Goal: Understand process/instructions: Learn about a topic

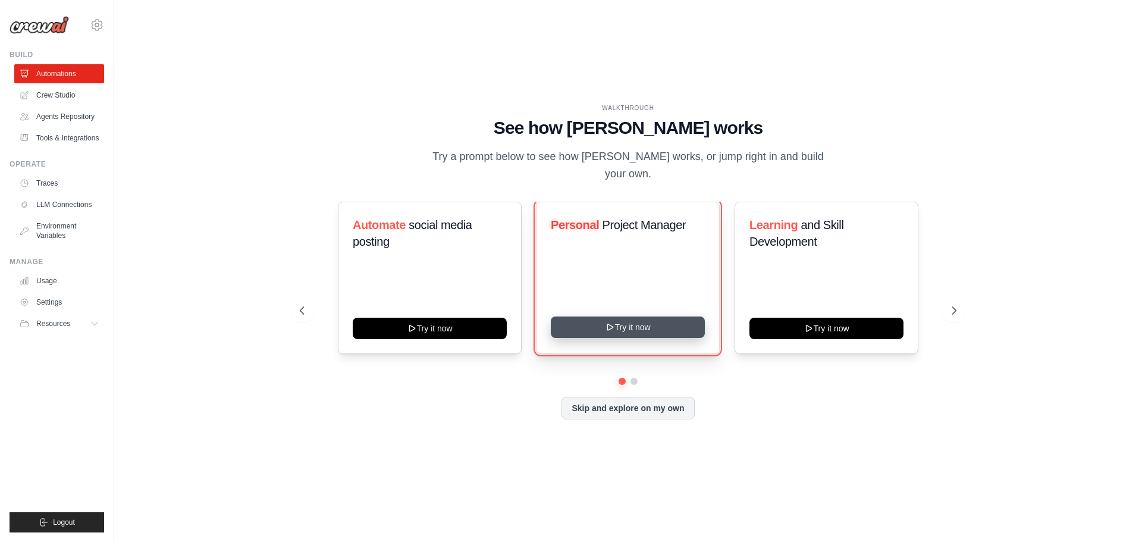
click at [625, 320] on button "Try it now" at bounding box center [628, 327] width 154 height 21
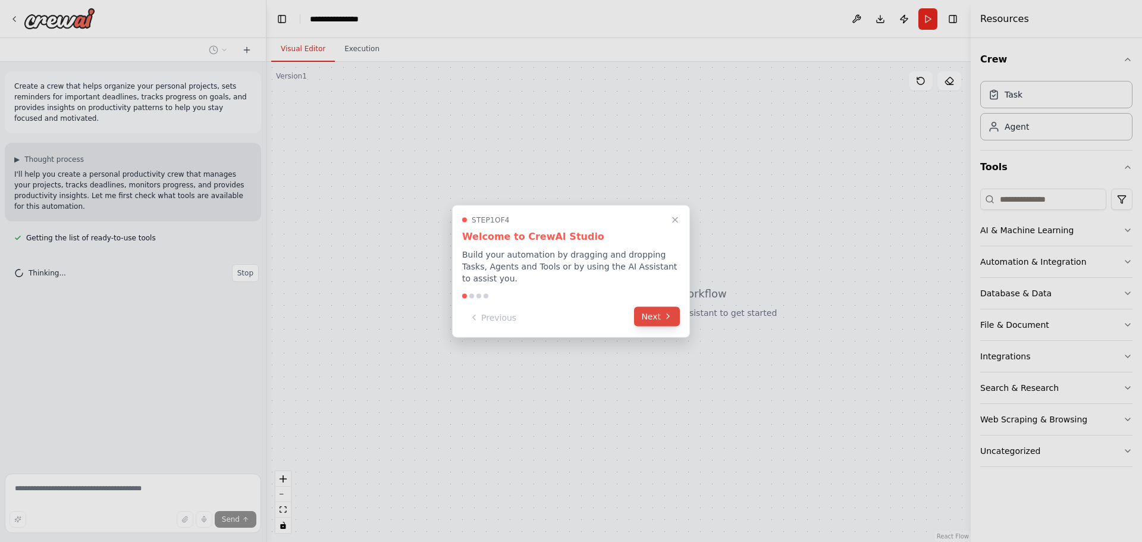
click at [665, 312] on icon at bounding box center [668, 317] width 10 height 10
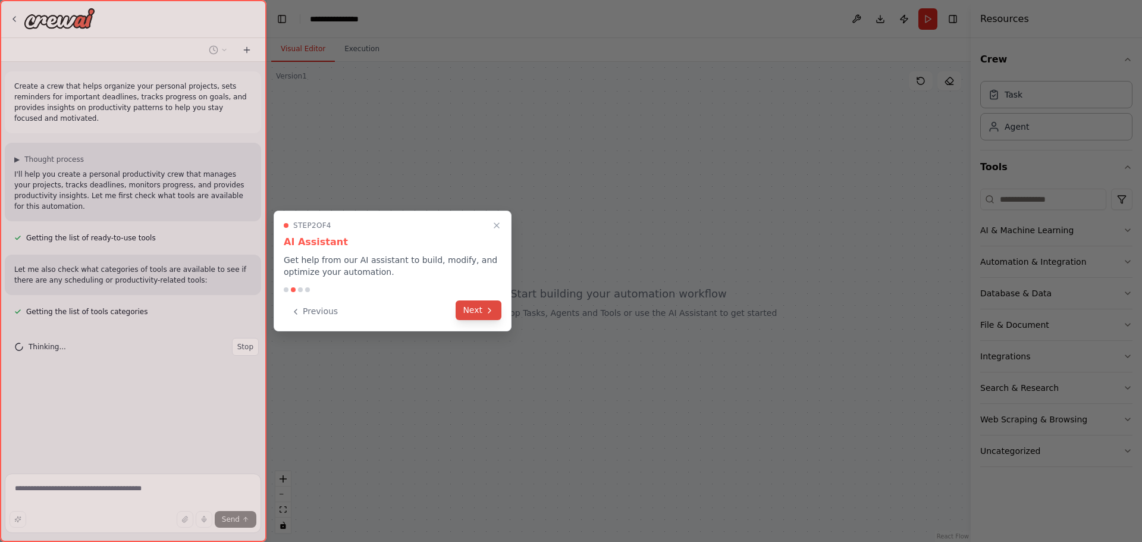
click at [467, 311] on button "Next" at bounding box center [479, 310] width 46 height 20
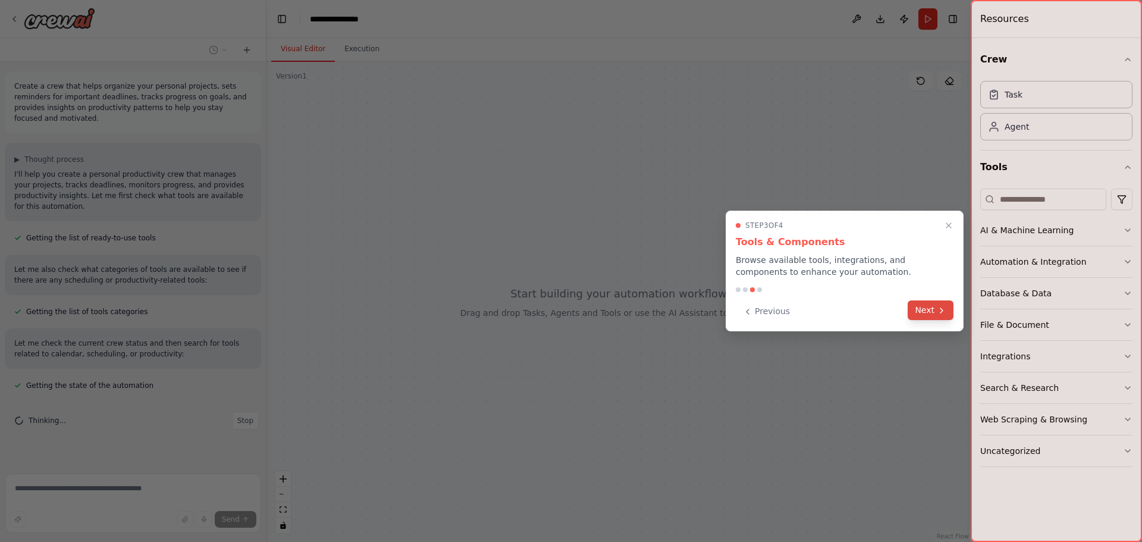
click at [927, 311] on button "Next" at bounding box center [931, 310] width 46 height 20
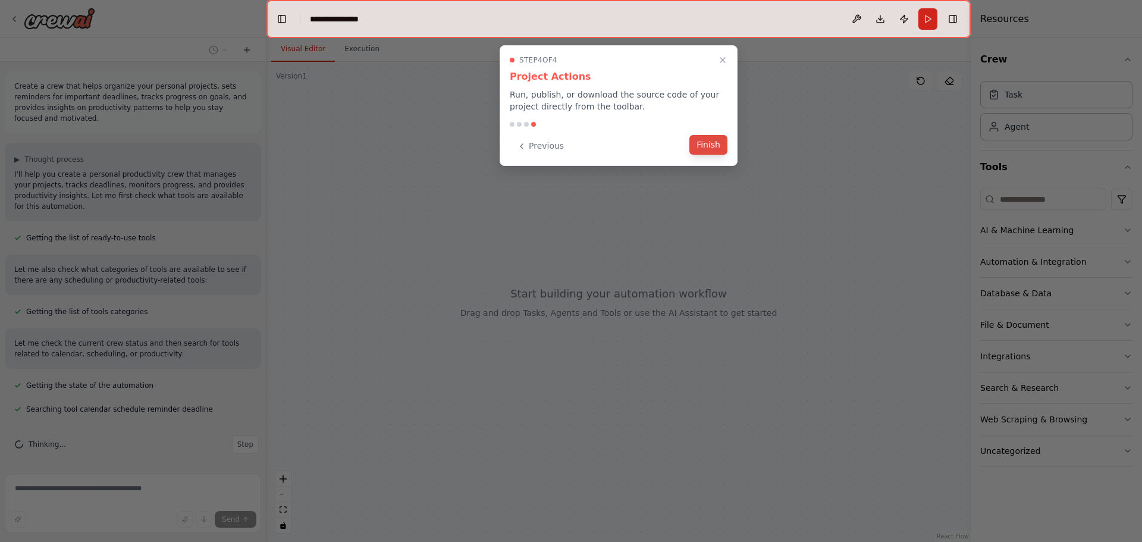
click at [706, 143] on button "Finish" at bounding box center [709, 145] width 38 height 20
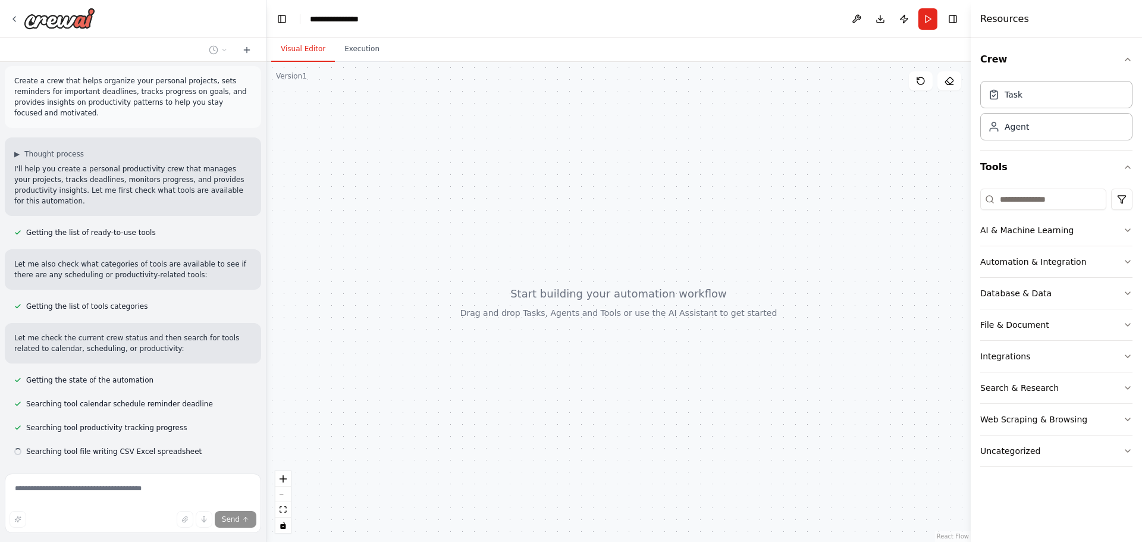
scroll to position [29, 0]
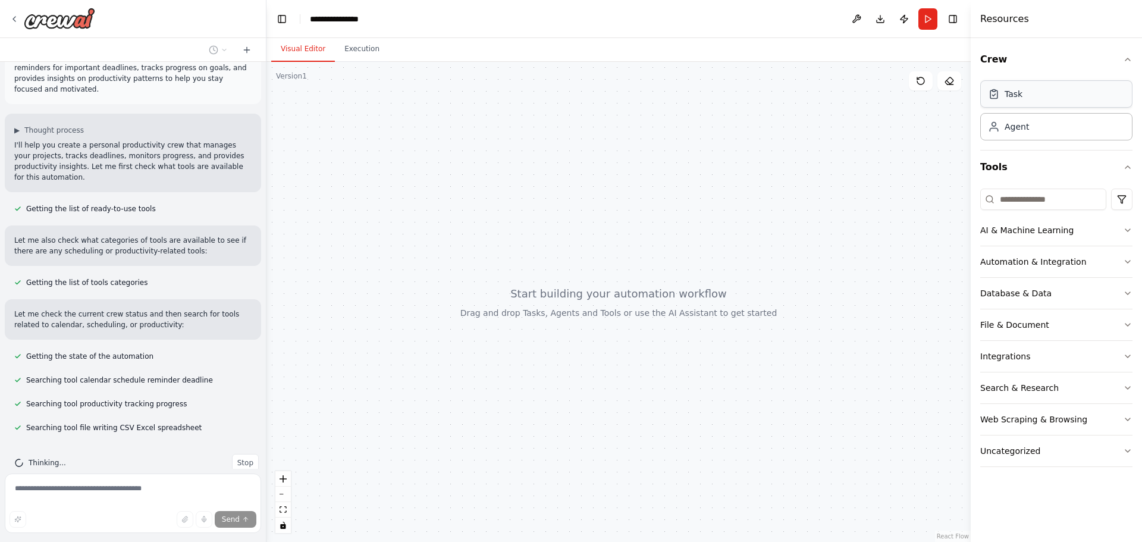
click at [1016, 102] on div "Task" at bounding box center [1056, 93] width 152 height 27
click at [1022, 133] on div "Agent" at bounding box center [1056, 125] width 152 height 27
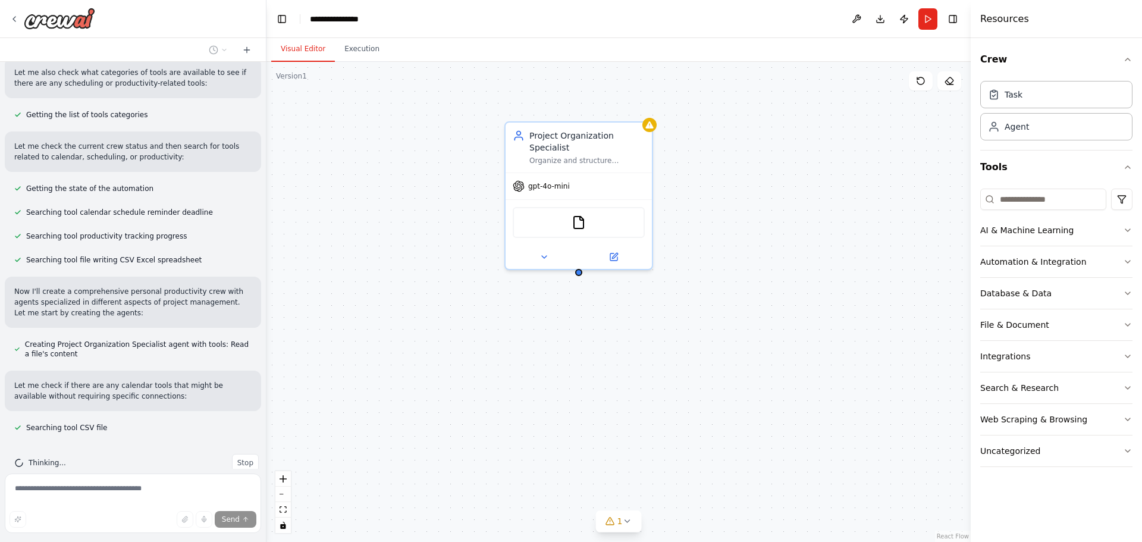
scroll to position [221, 0]
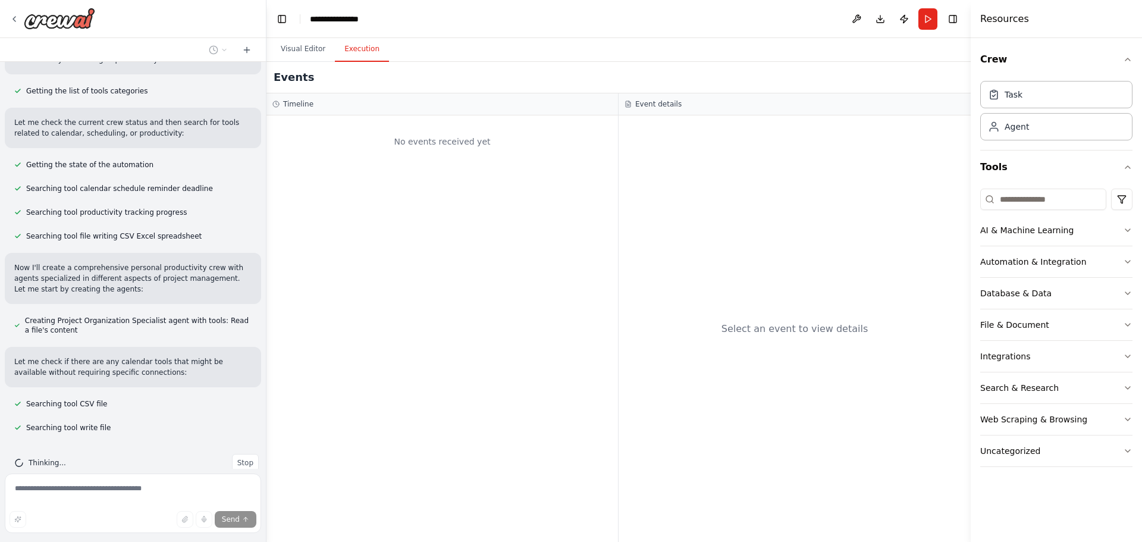
click at [353, 49] on button "Execution" at bounding box center [362, 49] width 54 height 25
click at [302, 45] on button "Visual Editor" at bounding box center [303, 49] width 64 height 25
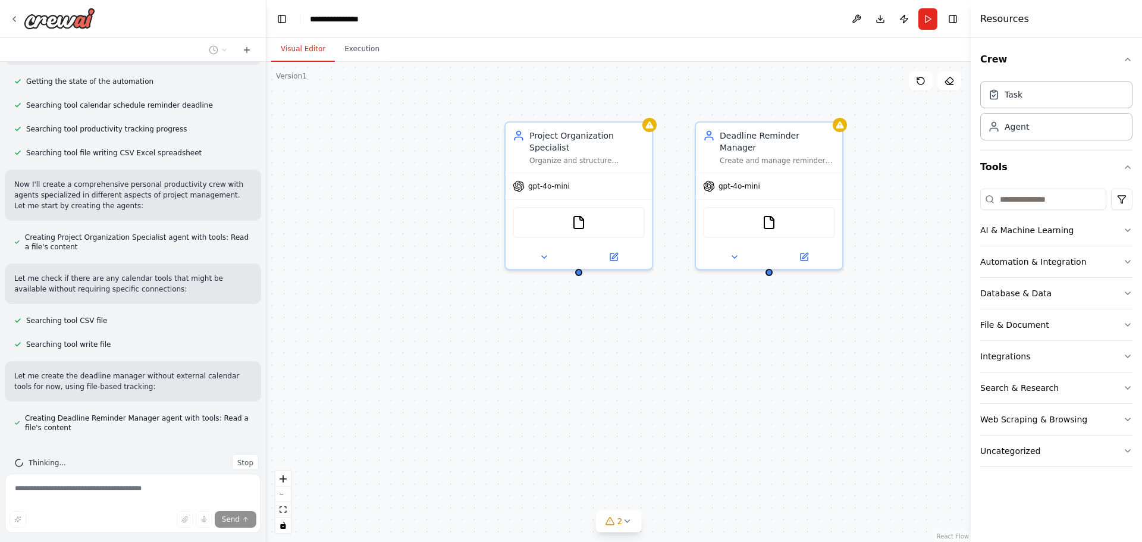
scroll to position [337, 0]
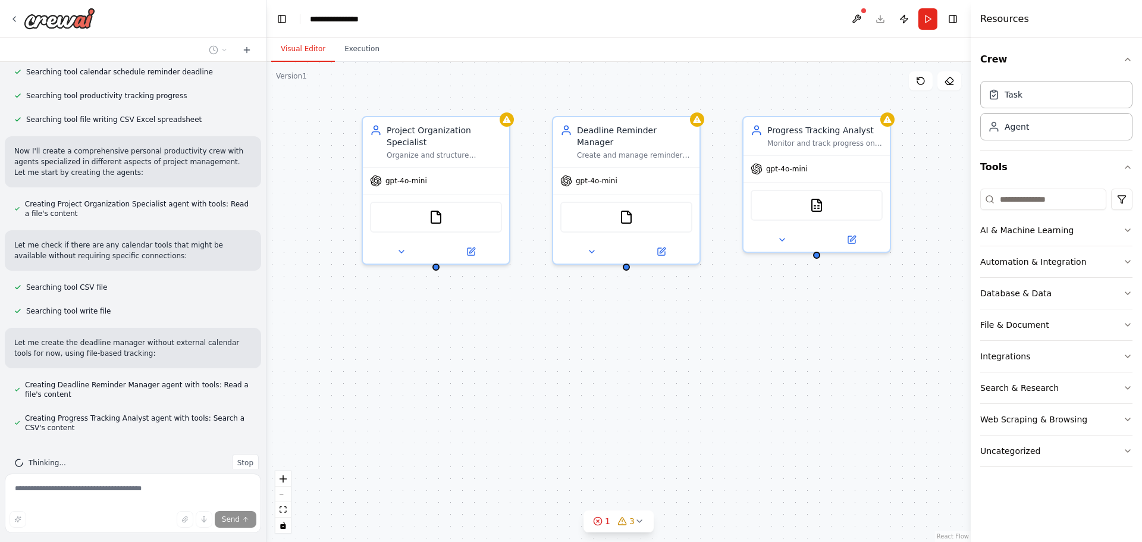
drag, startPoint x: 758, startPoint y: 427, endPoint x: 615, endPoint y: 422, distance: 142.9
click at [615, 422] on div "Project Organization Specialist Organize and structure personal projects for {u…" at bounding box center [619, 302] width 704 height 480
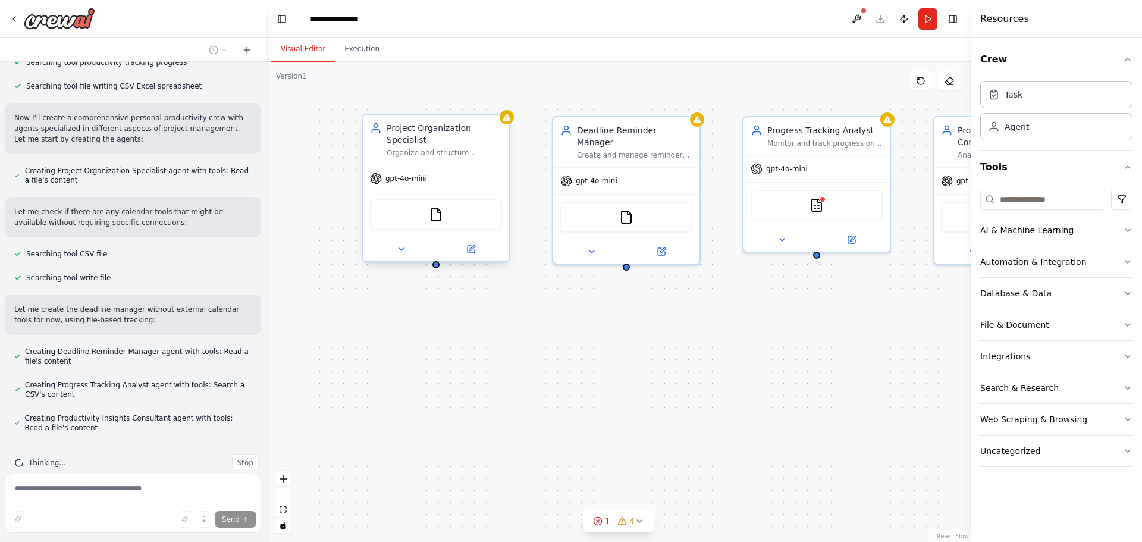
click at [419, 174] on span "gpt-4o-mini" at bounding box center [407, 179] width 42 height 10
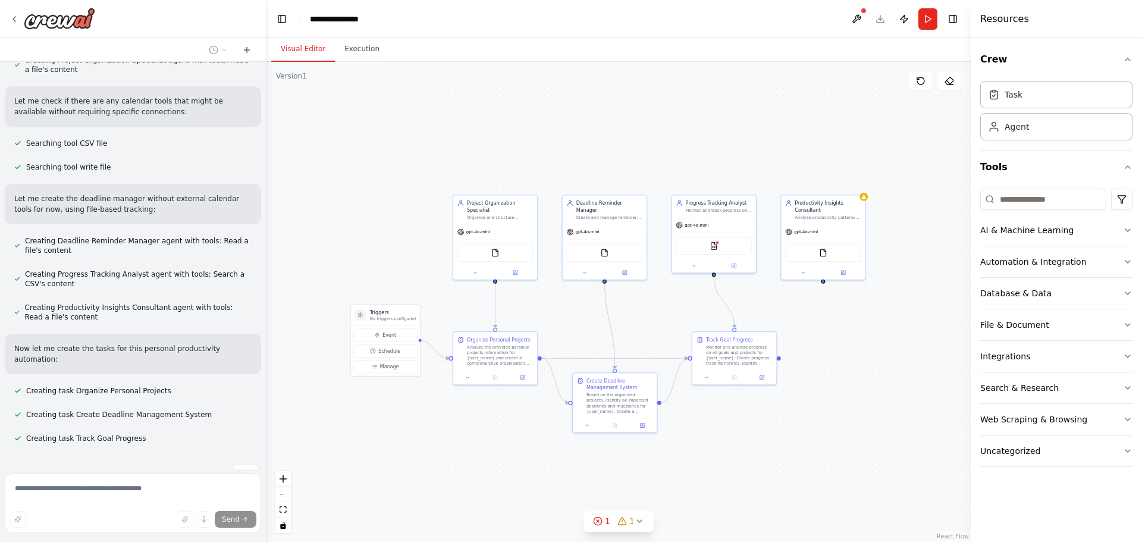
scroll to position [505, 0]
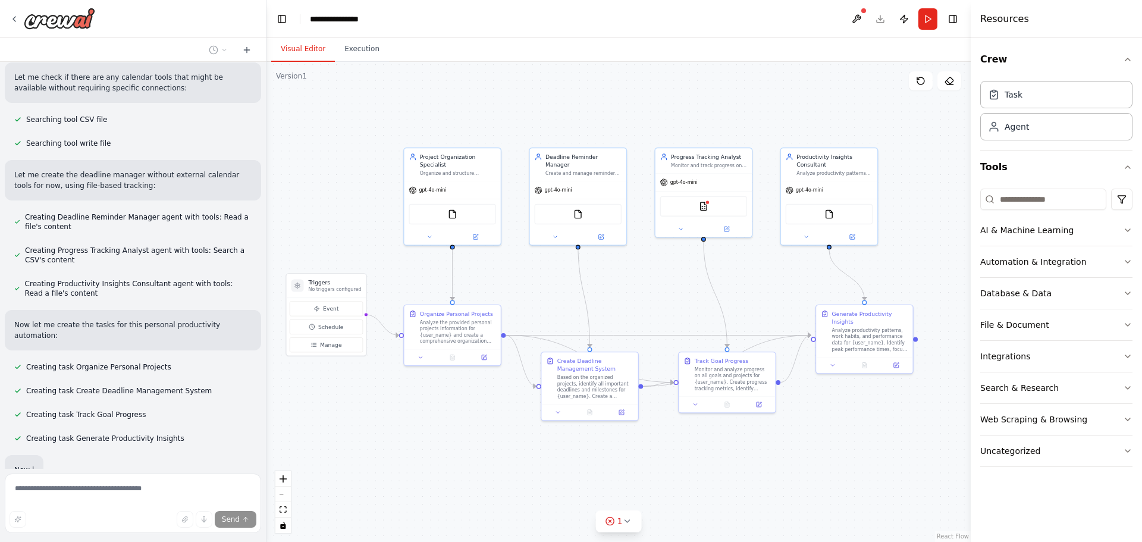
drag, startPoint x: 575, startPoint y: 314, endPoint x: 544, endPoint y: 283, distance: 44.2
click at [544, 283] on div ".deletable-edge-delete-btn { width: 20px; height: 20px; border: 0px solid #ffff…" at bounding box center [619, 302] width 704 height 480
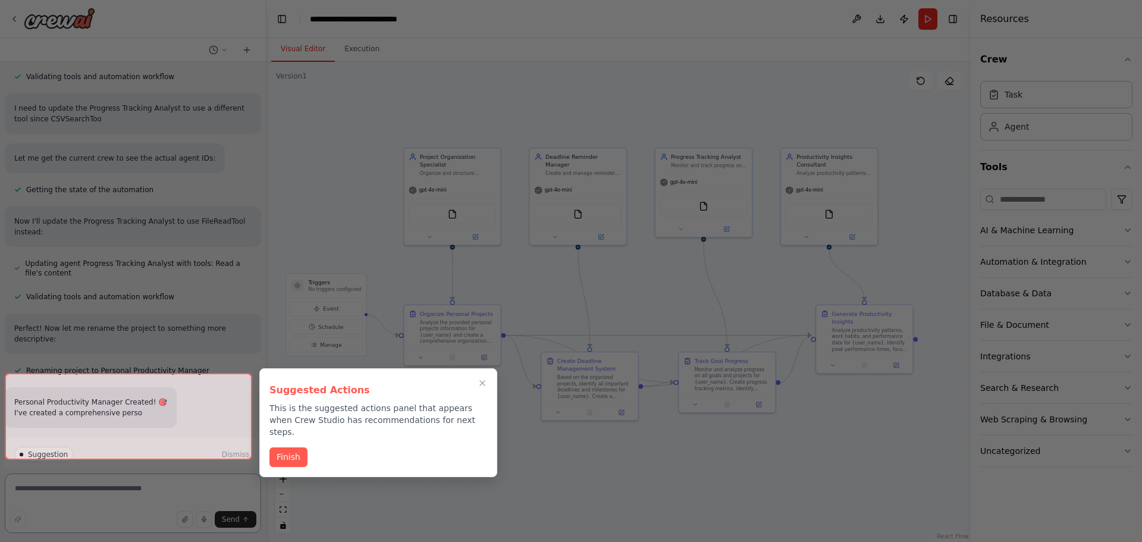
scroll to position [951, 0]
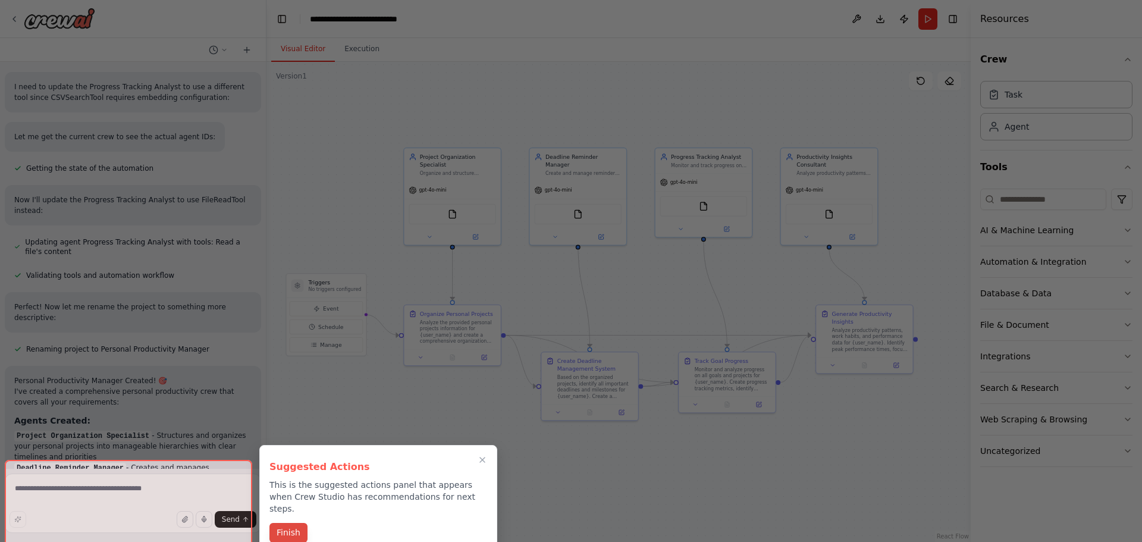
click at [288, 523] on button "Finish" at bounding box center [289, 533] width 38 height 20
